Goal: Information Seeking & Learning: Learn about a topic

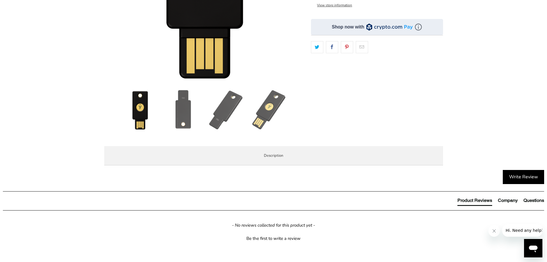
scroll to position [201, 0]
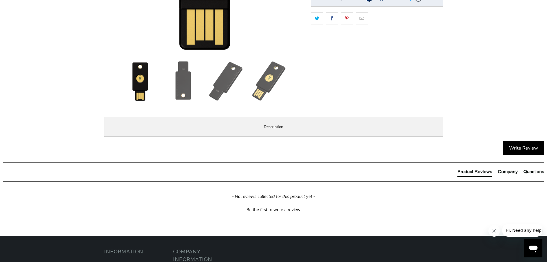
drag, startPoint x: 138, startPoint y: 184, endPoint x: 263, endPoint y: 186, distance: 125.2
click at [0, 0] on li "Secure your login and protect your account with hundreds of services." at bounding box center [0, 0] width 0 height 0
click at [0, 0] on ul "Secure your login and protect your account with hundreds of services. Protect y…" at bounding box center [0, 0] width 0 height 0
drag, startPoint x: 164, startPoint y: 194, endPoint x: 304, endPoint y: 202, distance: 141.0
click at [0, 0] on li "Protect your online accounts from phishing and account takeovers. A [PERSON_NAM…" at bounding box center [0, 0] width 0 height 0
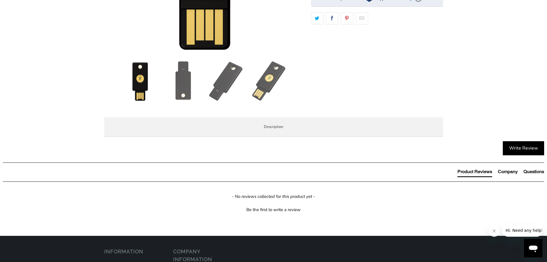
click at [0, 0] on li "Protect your online accounts from phishing and account takeovers. A [PERSON_NAM…" at bounding box center [0, 0] width 0 height 0
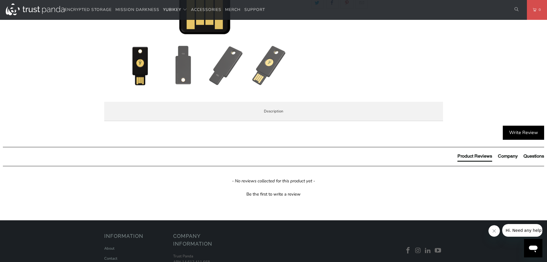
scroll to position [230, 0]
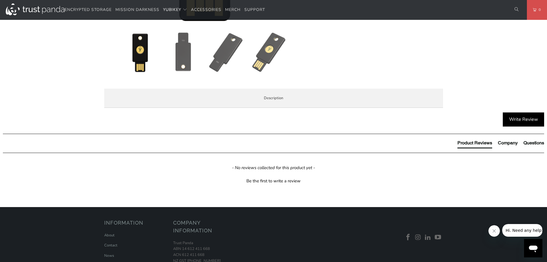
drag, startPoint x: 275, startPoint y: 182, endPoint x: 387, endPoint y: 184, distance: 111.2
click at [0, 0] on li "Register easily with hundreds of services. Once registered, each service will s…" at bounding box center [0, 0] width 0 height 0
drag, startPoint x: 290, startPoint y: 183, endPoint x: 407, endPoint y: 184, distance: 116.9
click at [0, 0] on li "Register easily with hundreds of services. Once registered, each service will s…" at bounding box center [0, 0] width 0 height 0
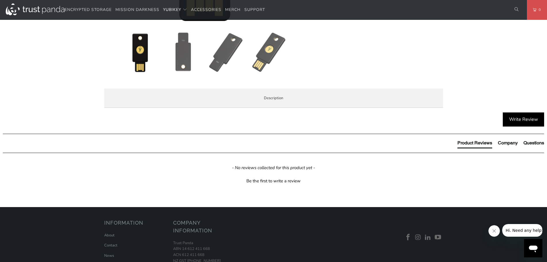
click at [0, 0] on ul "Secure your login and protect your account with hundreds of services. Protect y…" at bounding box center [0, 0] width 0 height 0
drag, startPoint x: 139, startPoint y: 188, endPoint x: 134, endPoint y: 188, distance: 4.6
click at [0, 0] on li "Register easily with hundreds of services. Once registered, each service will s…" at bounding box center [0, 0] width 0 height 0
click at [0, 0] on li "Protect your online accounts from phishing and account takeovers. A [PERSON_NAM…" at bounding box center [0, 0] width 0 height 0
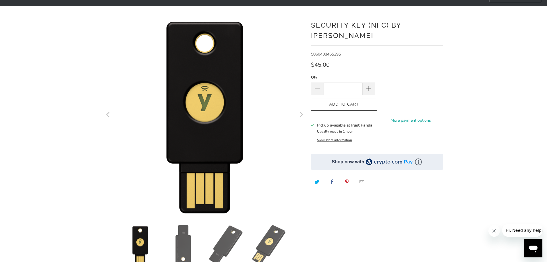
scroll to position [29, 0]
